Goal: Navigation & Orientation: Find specific page/section

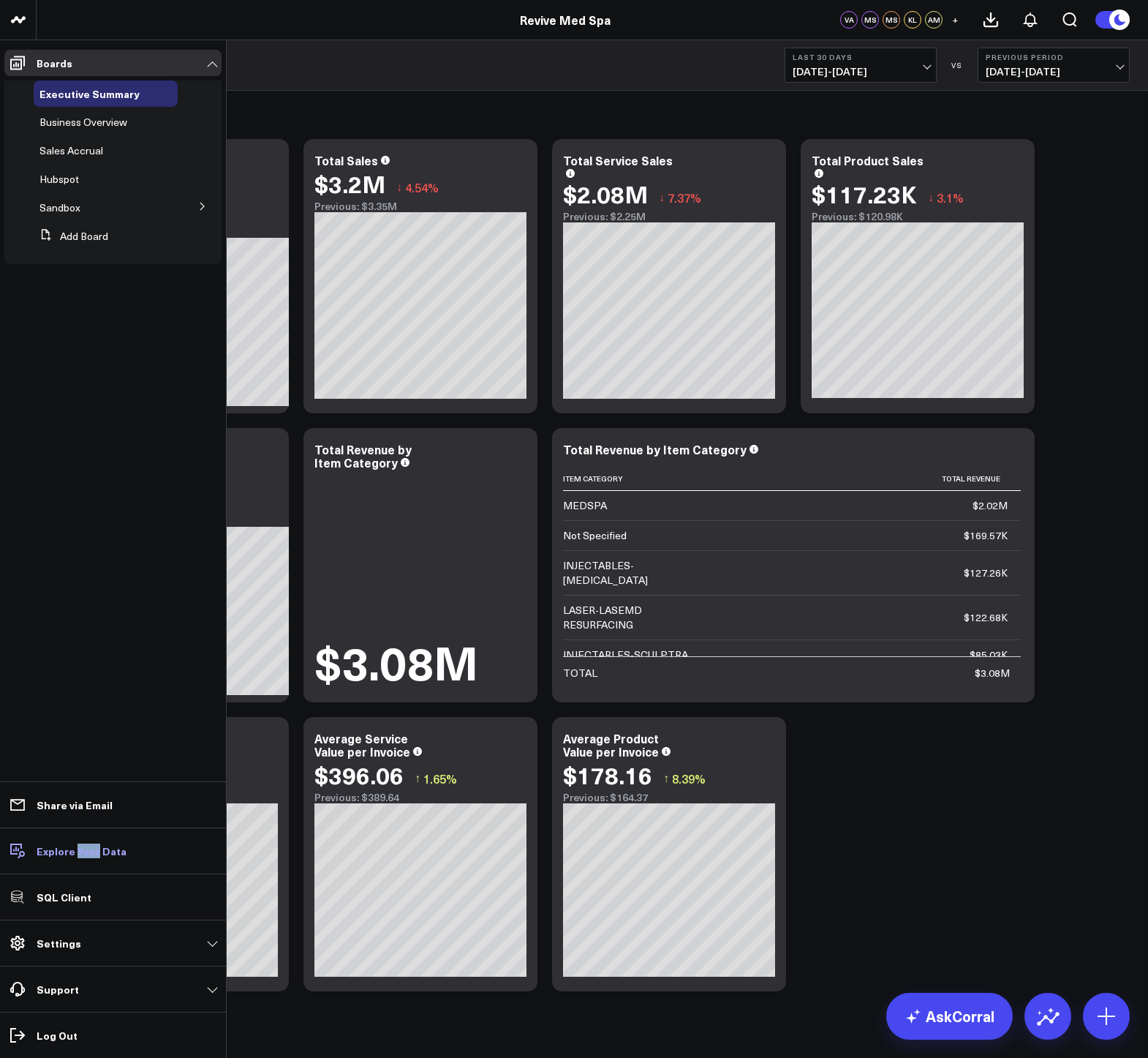
click at [54, 851] on p "Explore Your Data" at bounding box center [82, 851] width 90 height 12
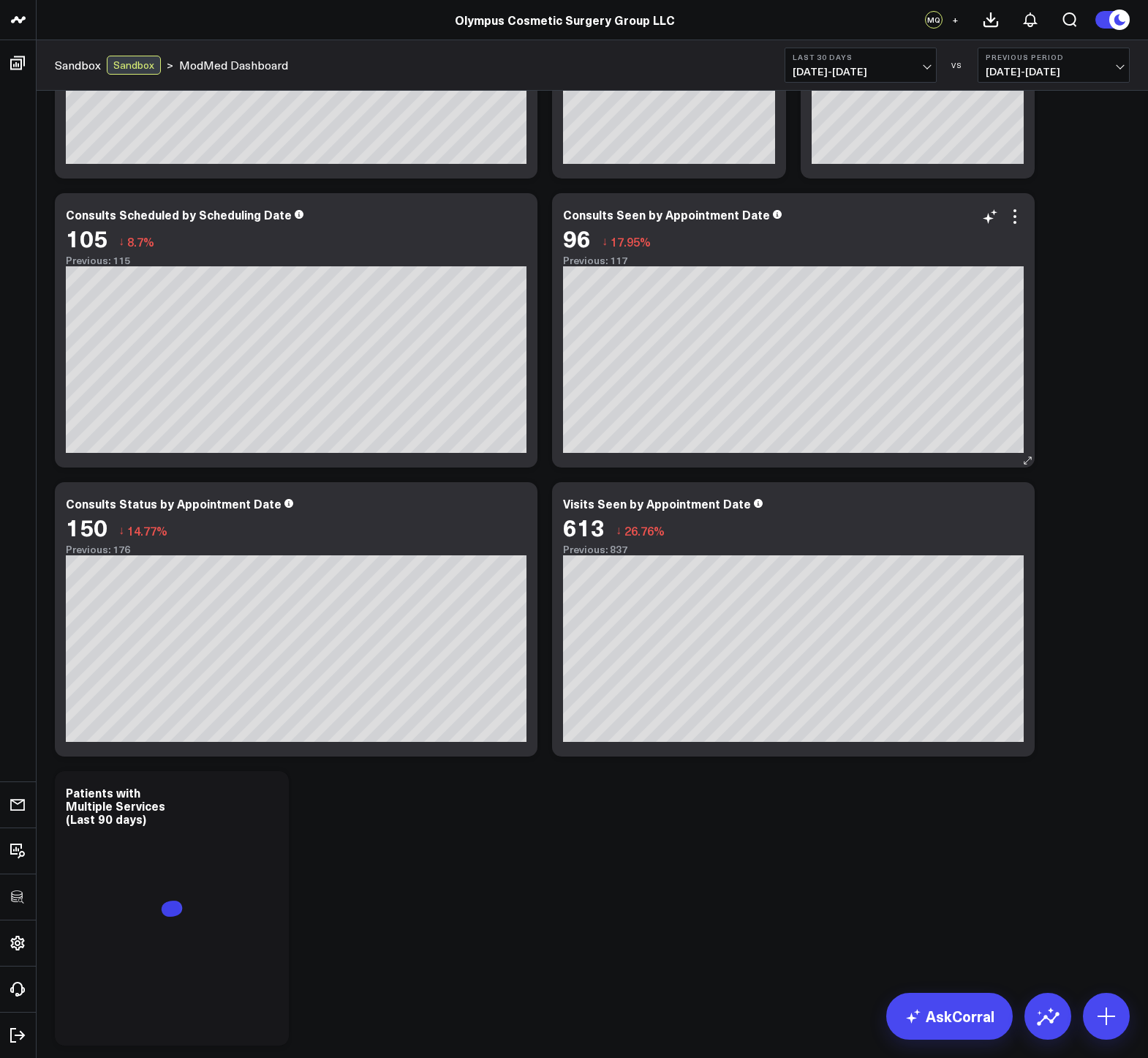
scroll to position [346, 0]
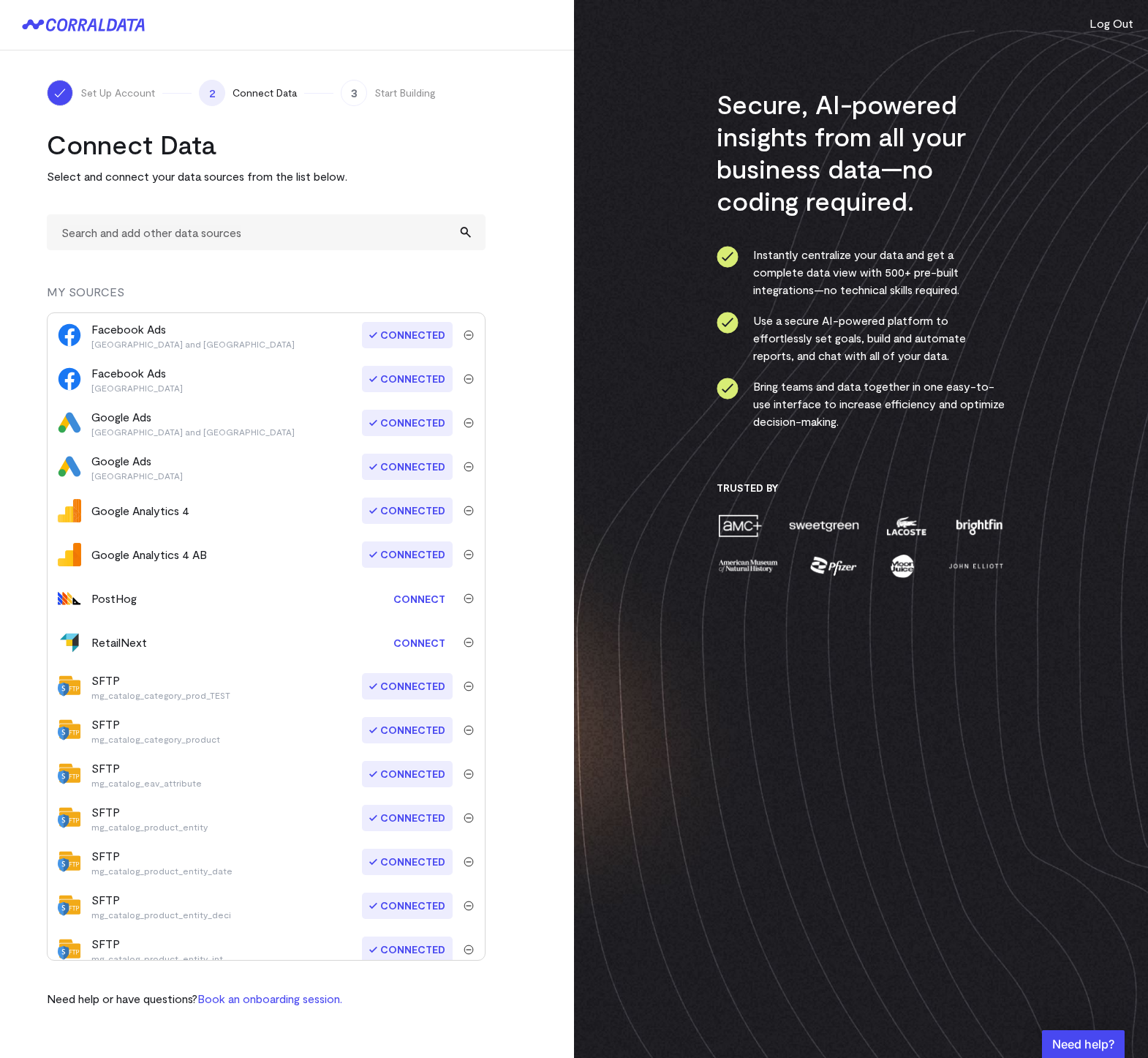
scroll to position [1197, 0]
